Goal: Obtain resource: Download file/media

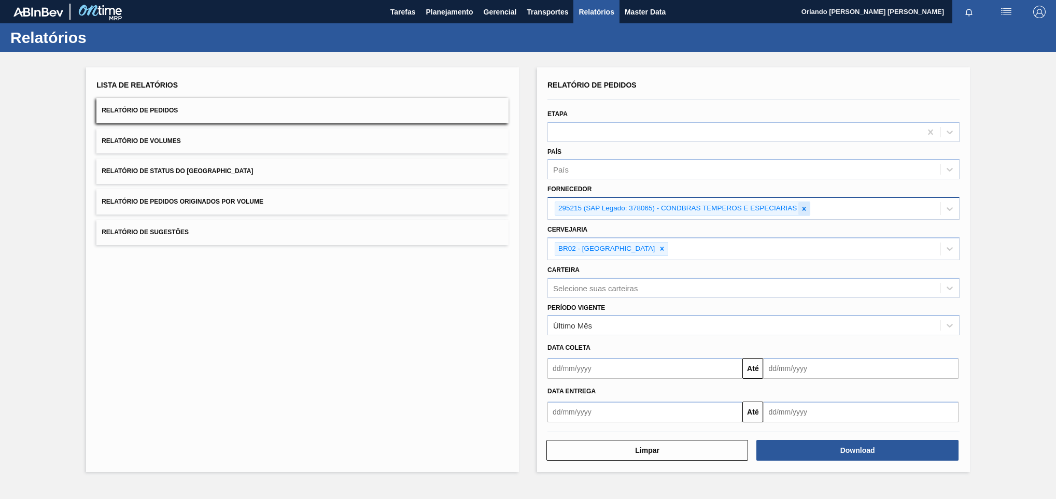
click at [805, 206] on icon at bounding box center [804, 208] width 7 height 7
paste input "327858"
type input "327858"
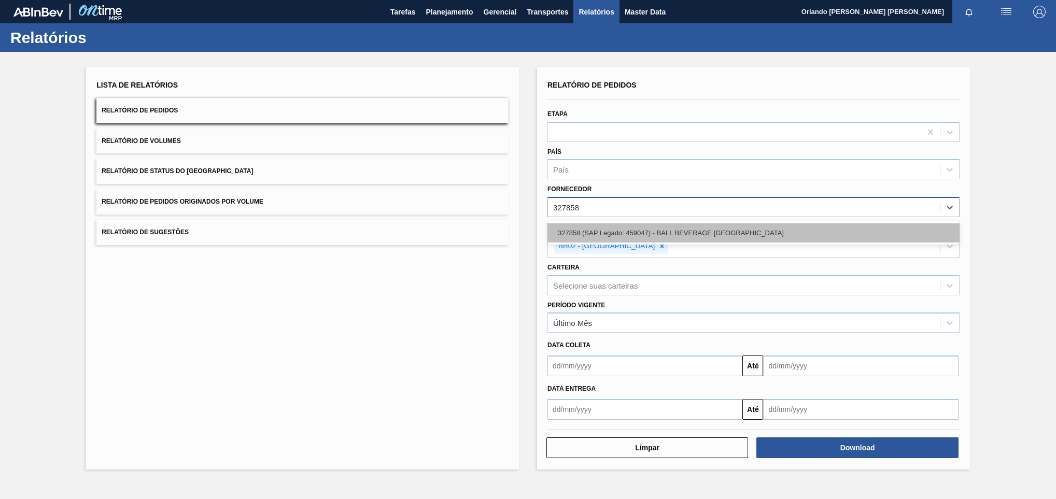
click at [756, 234] on div "327858 (SAP Legado: 459047) - BALL BEVERAGE [GEOGRAPHIC_DATA]" at bounding box center [754, 233] width 412 height 19
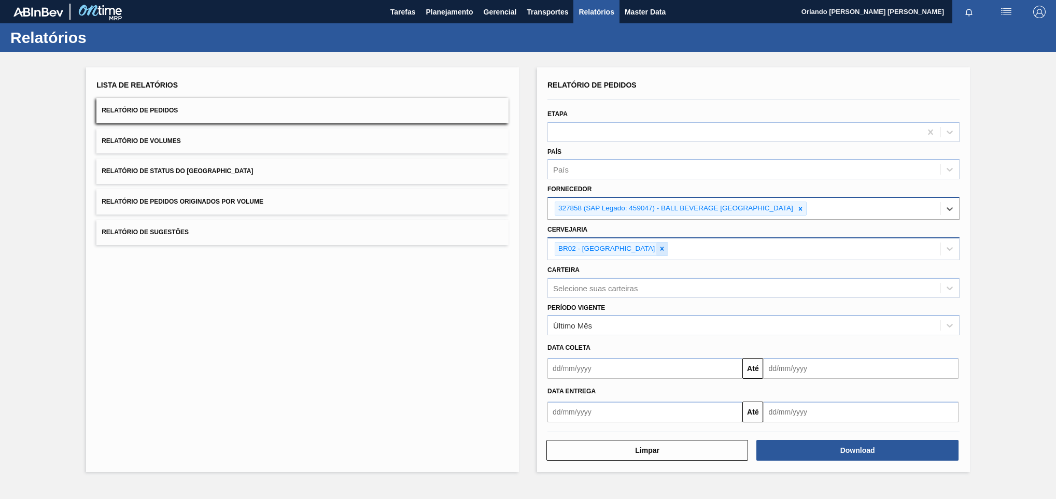
click at [659, 249] on icon at bounding box center [662, 248] width 7 height 7
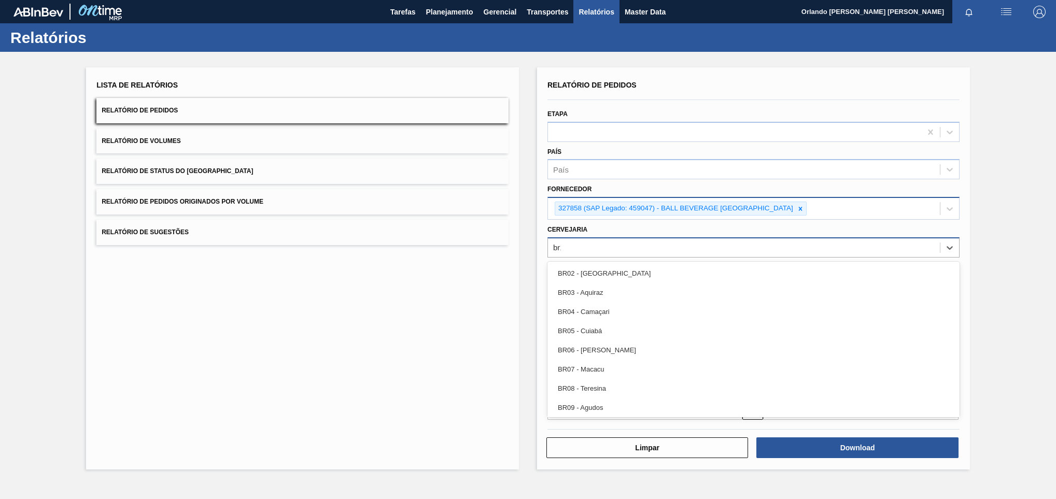
type input "br12"
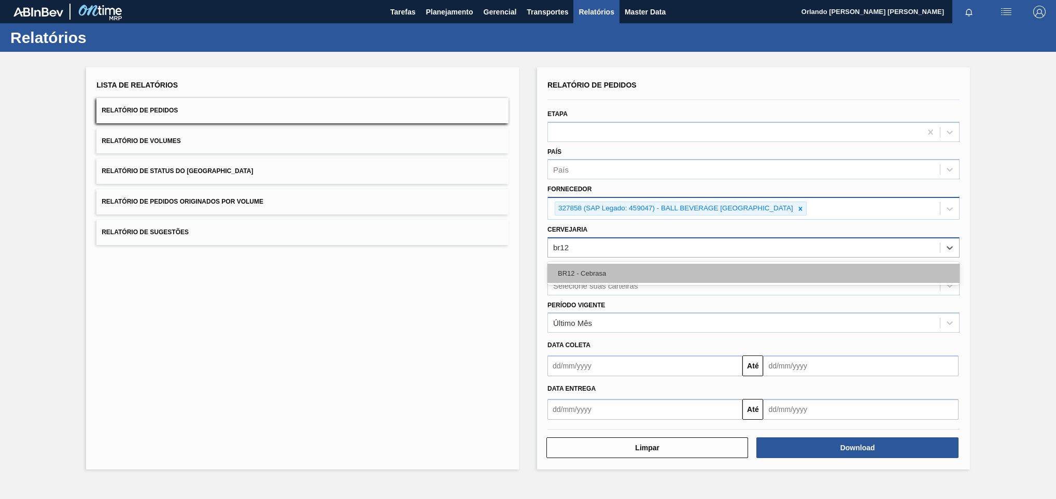
click at [652, 264] on div "BR12 - Cebrasa" at bounding box center [754, 273] width 412 height 19
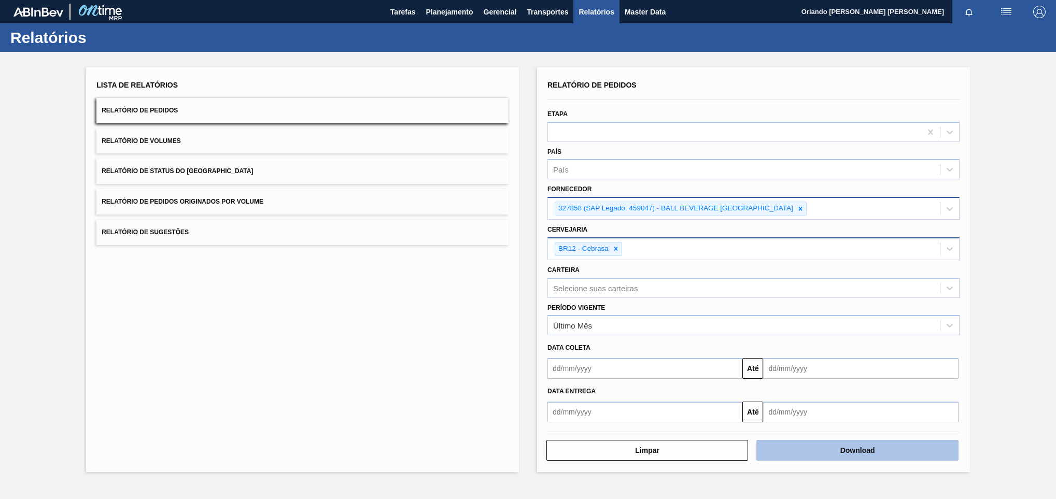
click at [783, 459] on div "Relatório de Pedidos Etapa País País Fornecedor 327858 (SAP Legado: 459047) - B…" at bounding box center [753, 269] width 433 height 405
click at [783, 459] on button "Download" at bounding box center [858, 450] width 202 height 21
